Goal: Find specific page/section: Find specific page/section

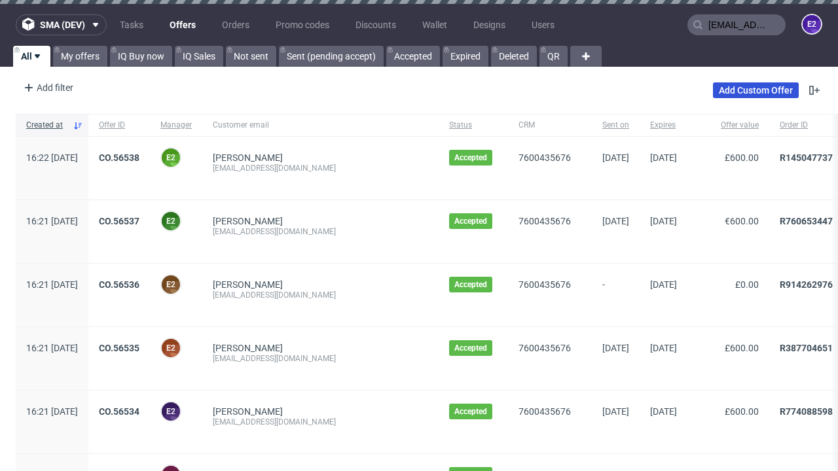
type input "[EMAIL_ADDRESS][DOMAIN_NAME]"
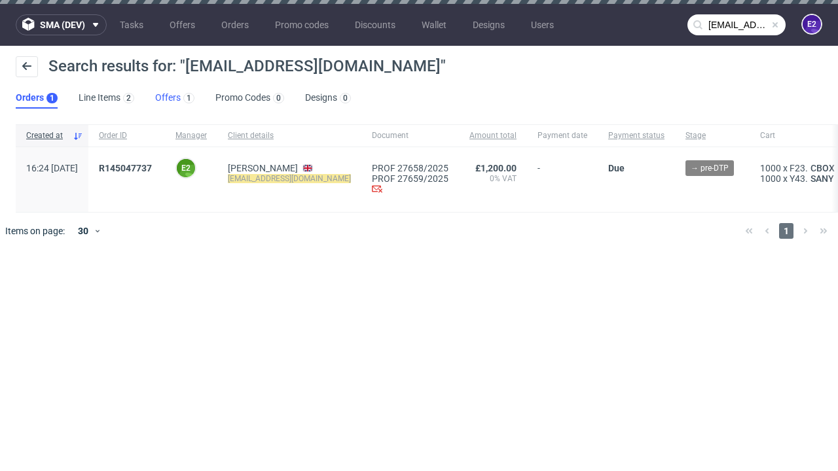
click at [175, 98] on link "Offers 1" at bounding box center [174, 98] width 39 height 21
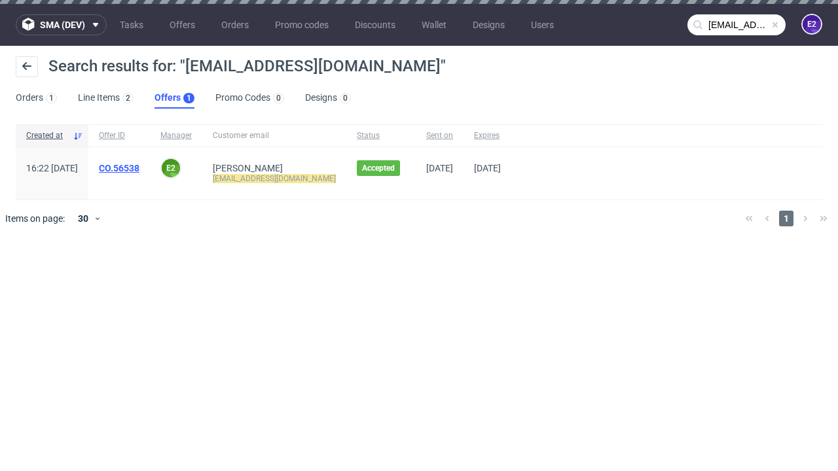
click at [139, 168] on link "CO.56538" at bounding box center [119, 168] width 41 height 10
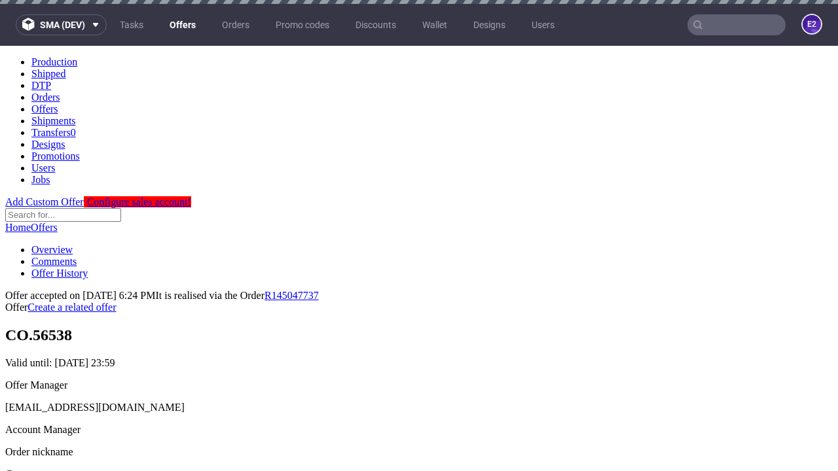
scroll to position [165, 0]
